Goal: Navigation & Orientation: Find specific page/section

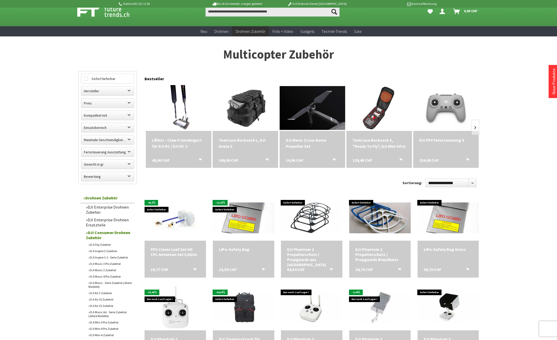
scroll to position [10, 0]
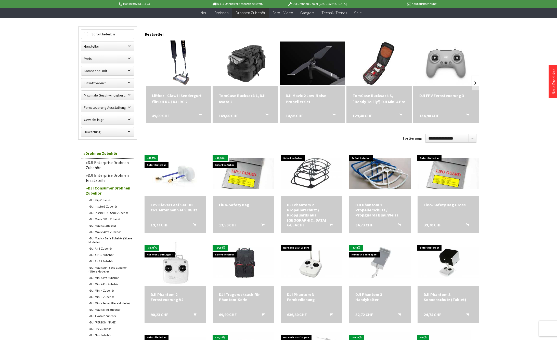
scroll to position [42, 0]
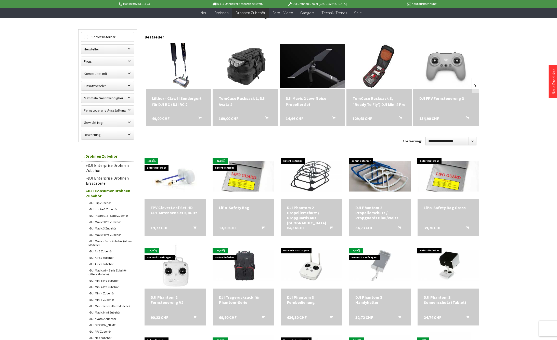
click at [98, 222] on link "DJI Mavic 3 Pro Zubehör" at bounding box center [110, 222] width 48 height 6
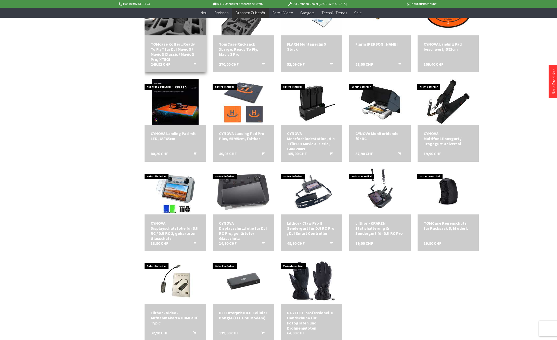
scroll to position [476, 0]
